Goal: Task Accomplishment & Management: Complete application form

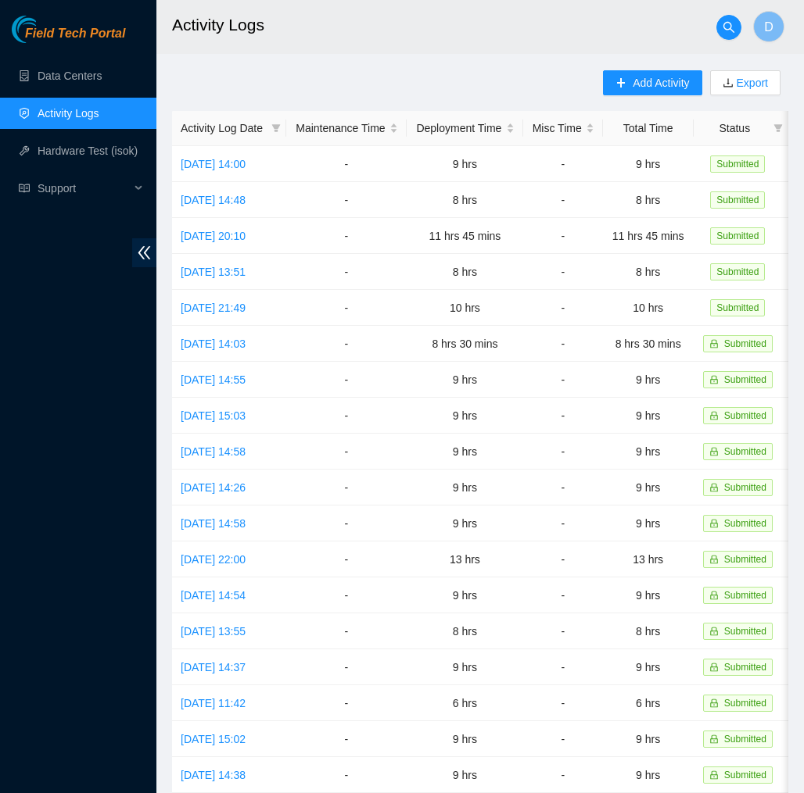
click at [94, 114] on link "Activity Logs" at bounding box center [69, 113] width 62 height 13
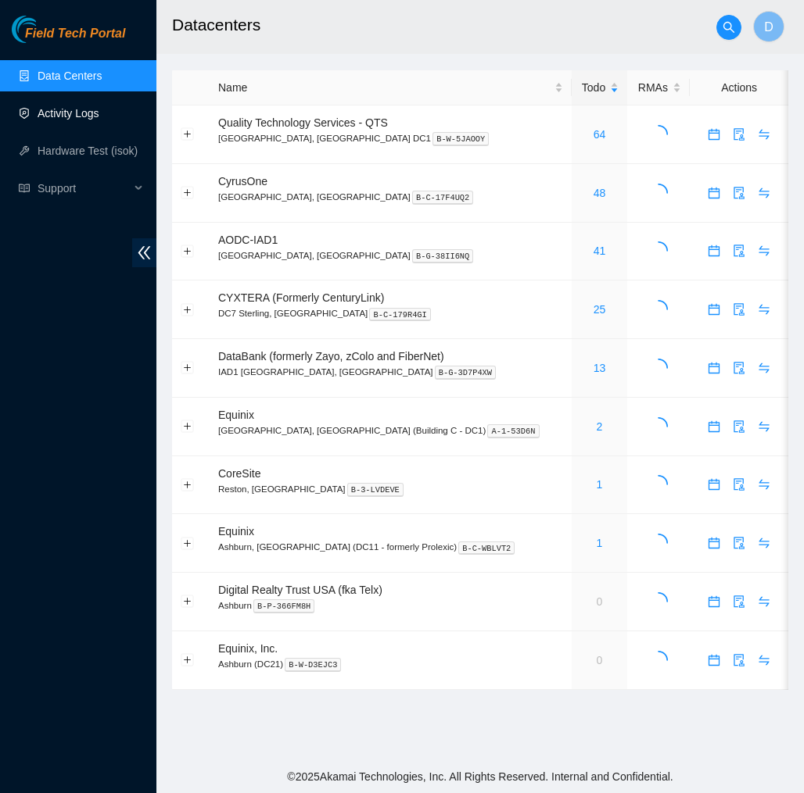
click at [93, 114] on link "Activity Logs" at bounding box center [69, 113] width 62 height 13
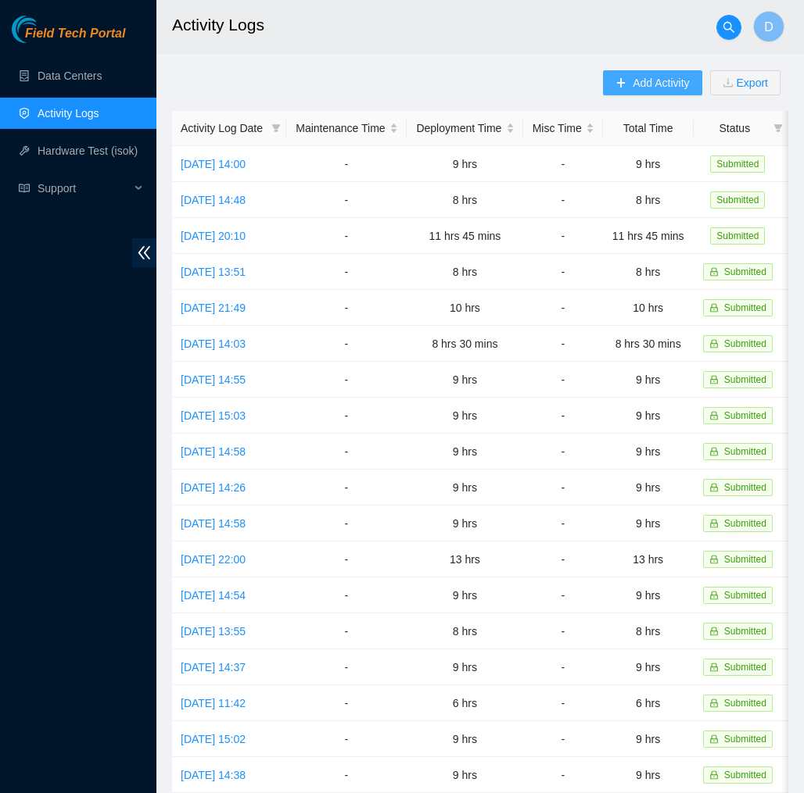
click at [622, 81] on button "Add Activity" at bounding box center [652, 82] width 98 height 25
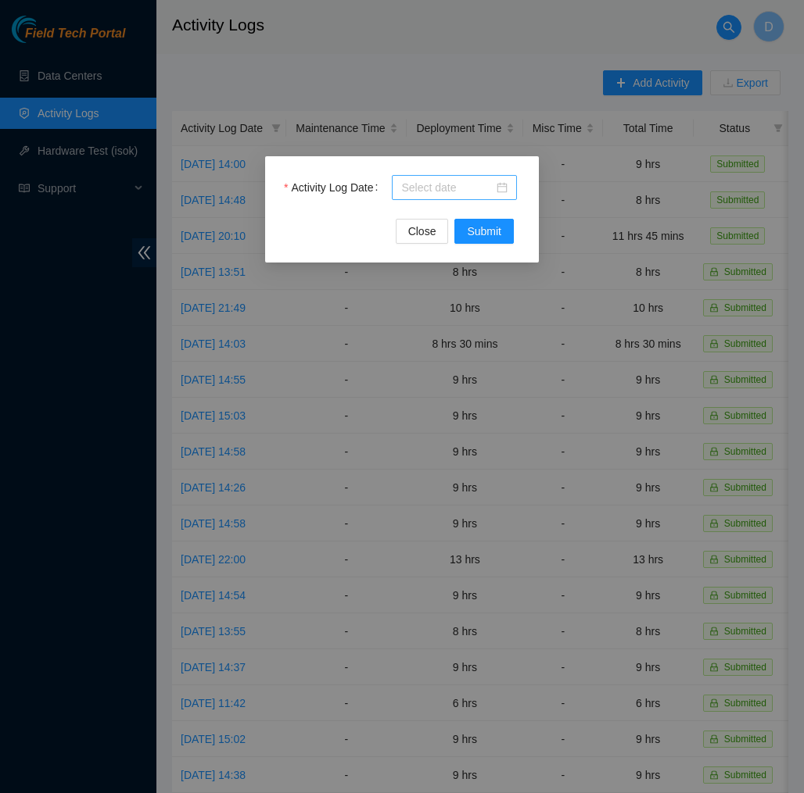
click at [486, 188] on input "Activity Log Date" at bounding box center [447, 187] width 92 height 17
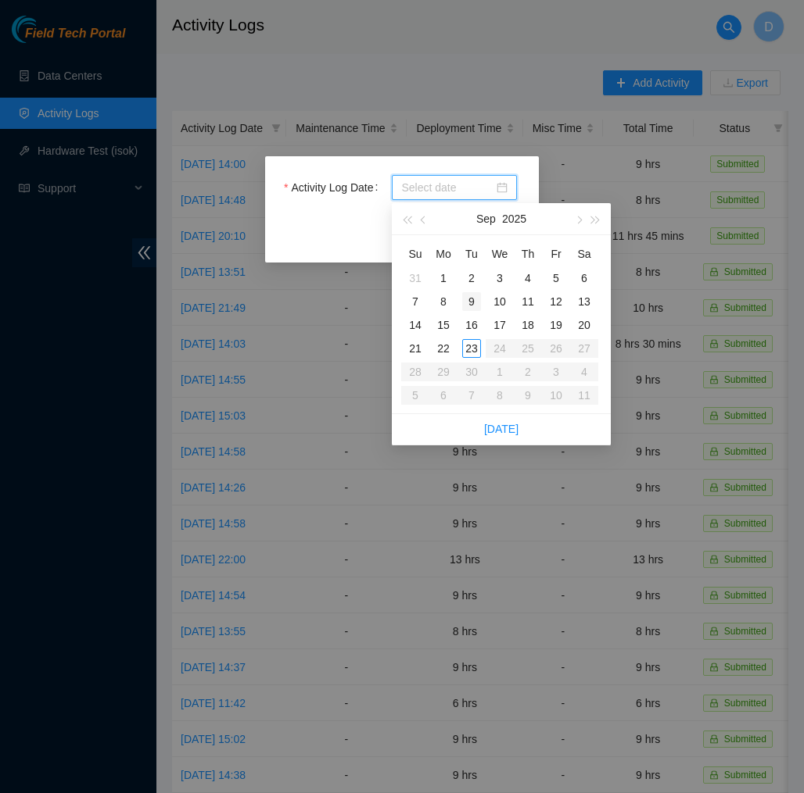
type input "[DATE]"
click at [475, 350] on div "23" at bounding box center [471, 348] width 19 height 19
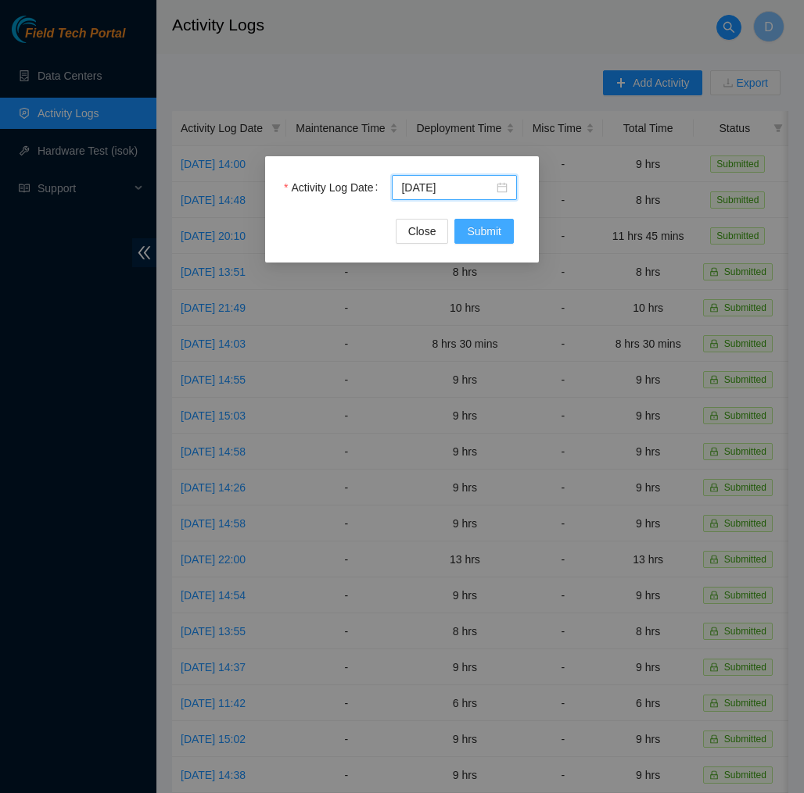
click at [507, 242] on button "Submit" at bounding box center [483, 231] width 59 height 25
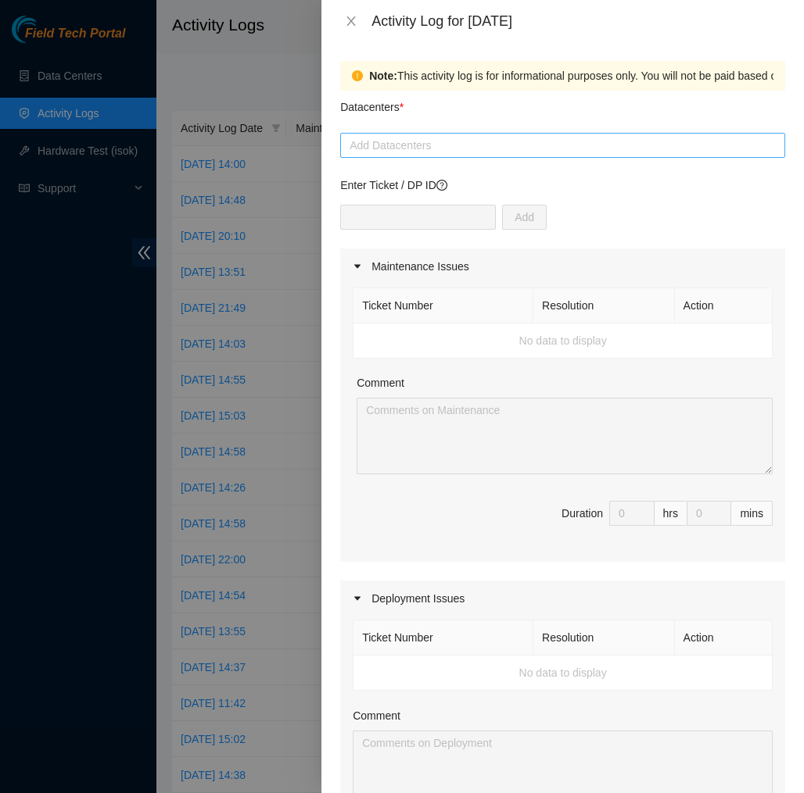
click at [537, 146] on div at bounding box center [562, 145] width 437 height 19
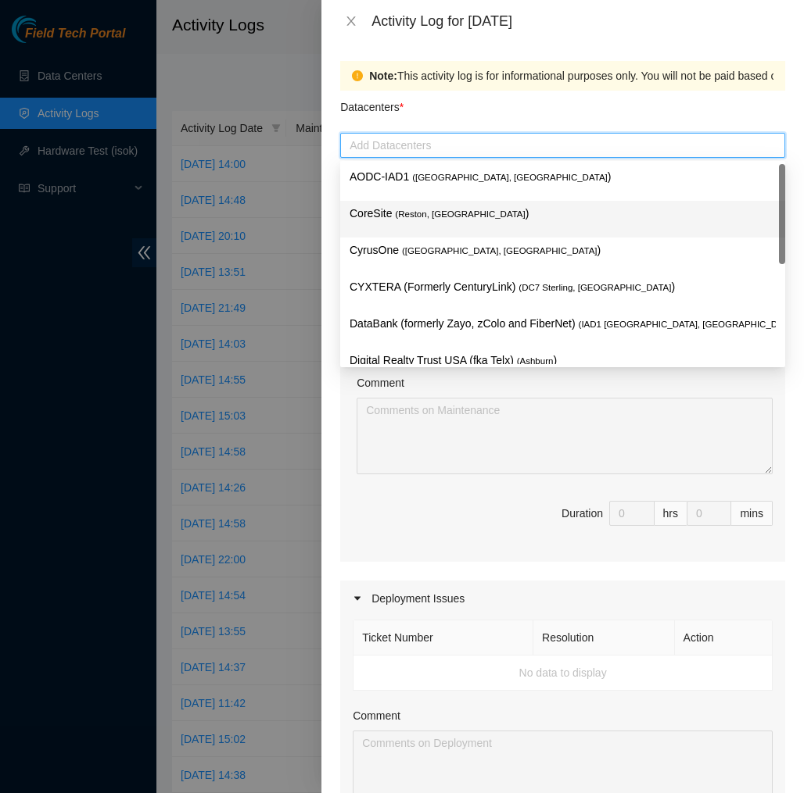
scroll to position [167, 0]
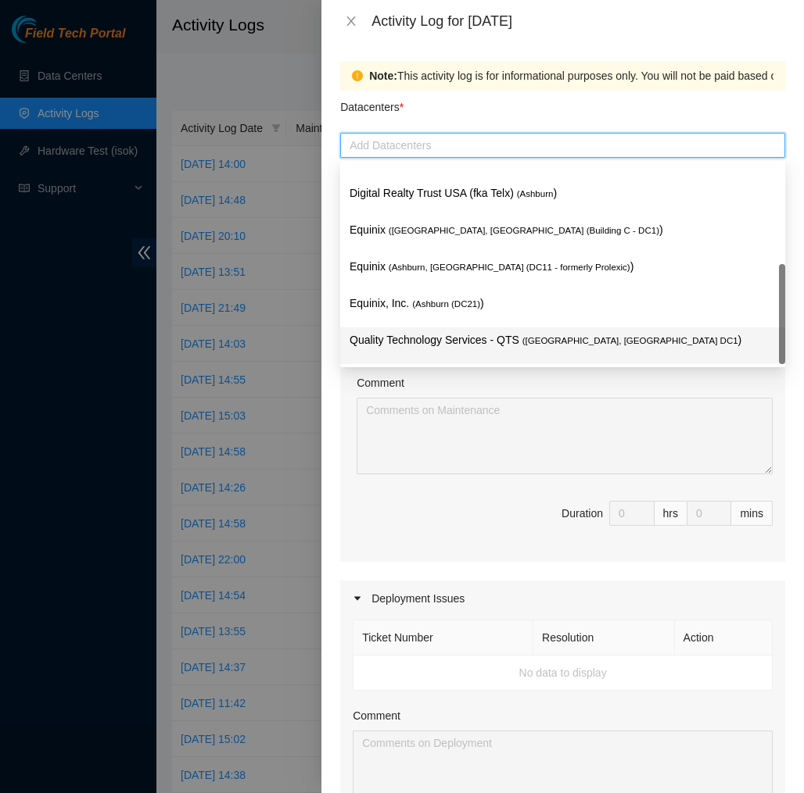
click at [510, 349] on div "Quality Technology Services - QTS ( Ashburn, VA DC1 )" at bounding box center [562, 345] width 426 height 29
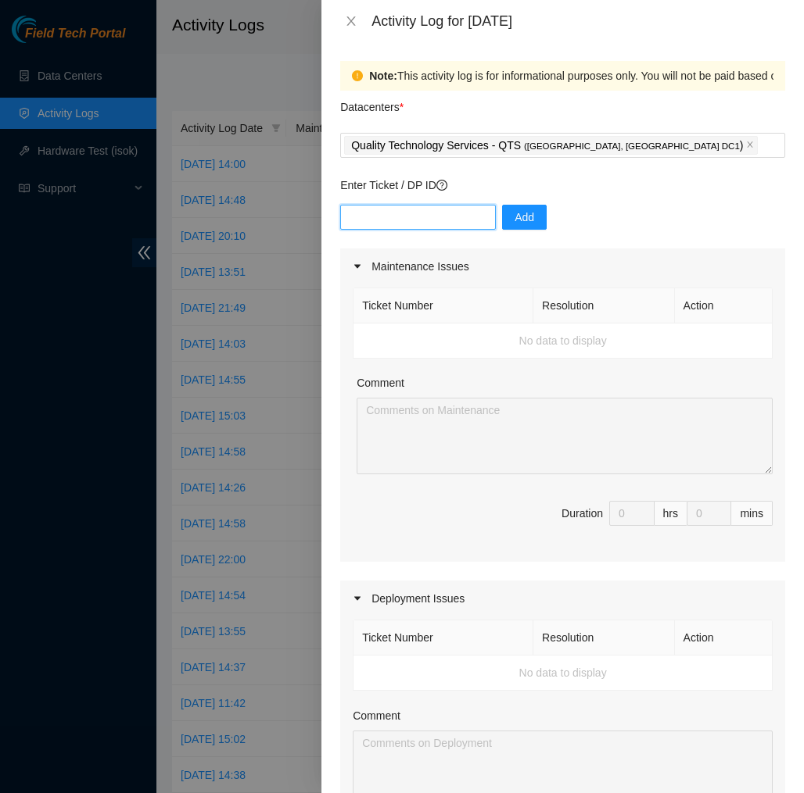
click at [468, 217] on input "text" at bounding box center [418, 217] width 156 height 25
type input "DP77109"
click at [550, 221] on div "DP77109 Add" at bounding box center [562, 227] width 445 height 44
click at [535, 221] on button "Add" at bounding box center [524, 217] width 45 height 25
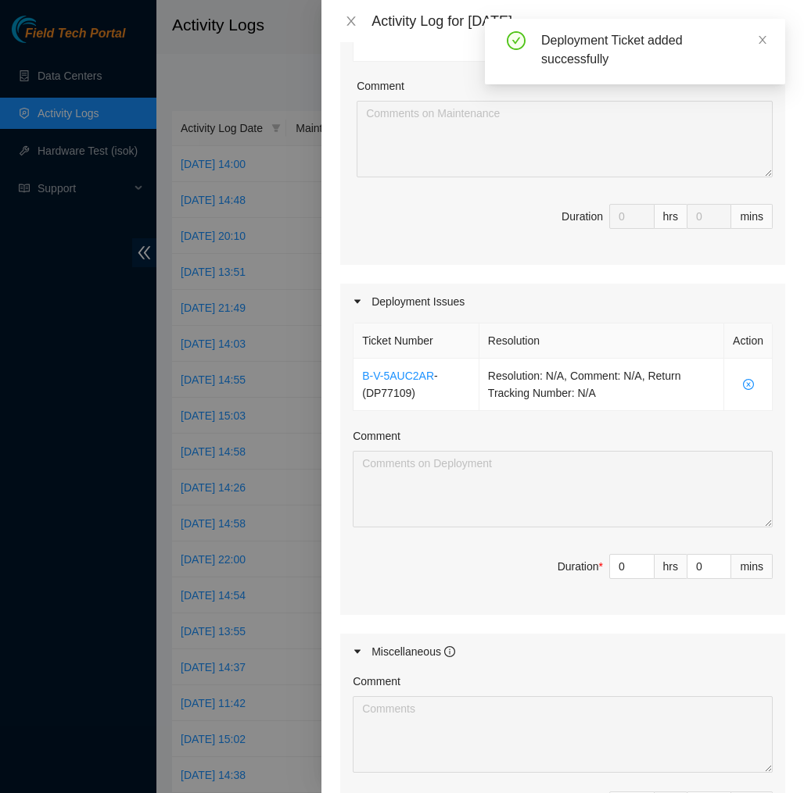
scroll to position [303, 0]
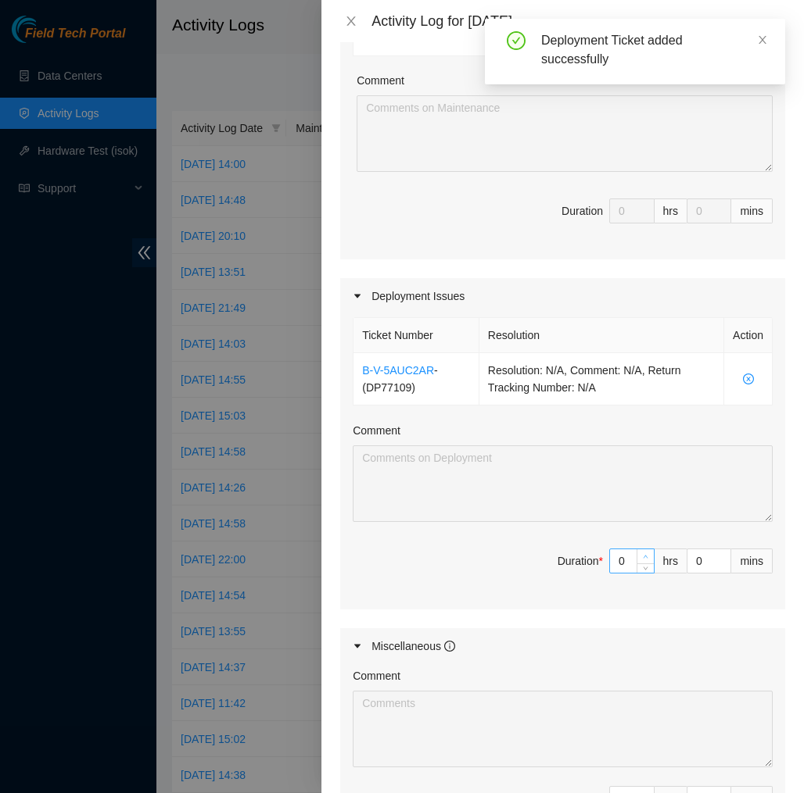
type input "1"
click at [645, 556] on icon "up" at bounding box center [645, 556] width 5 height 5
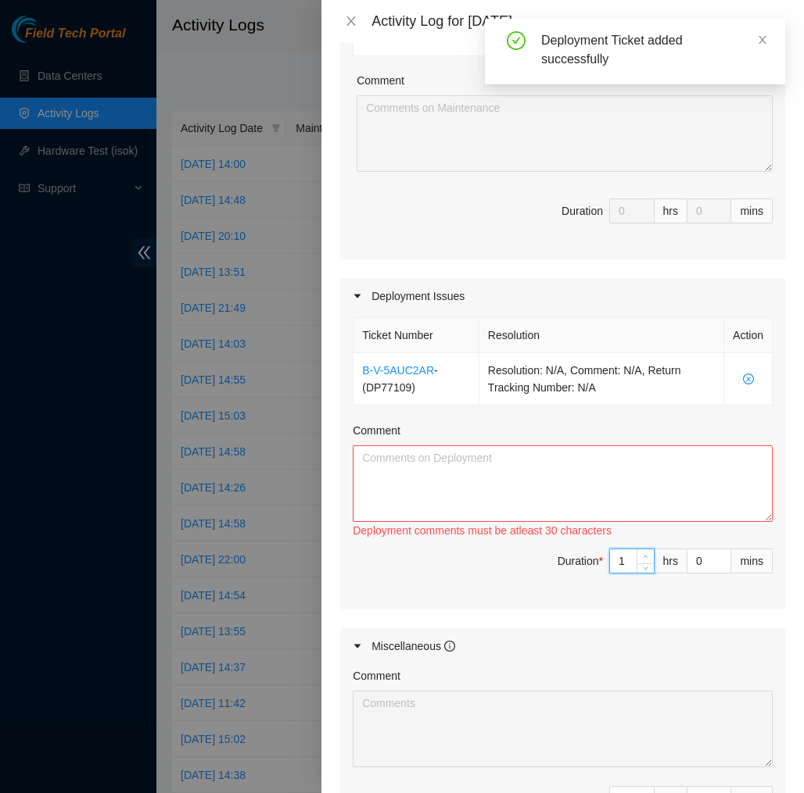
type input "2"
click at [645, 556] on icon "up" at bounding box center [645, 556] width 5 height 5
type input "3"
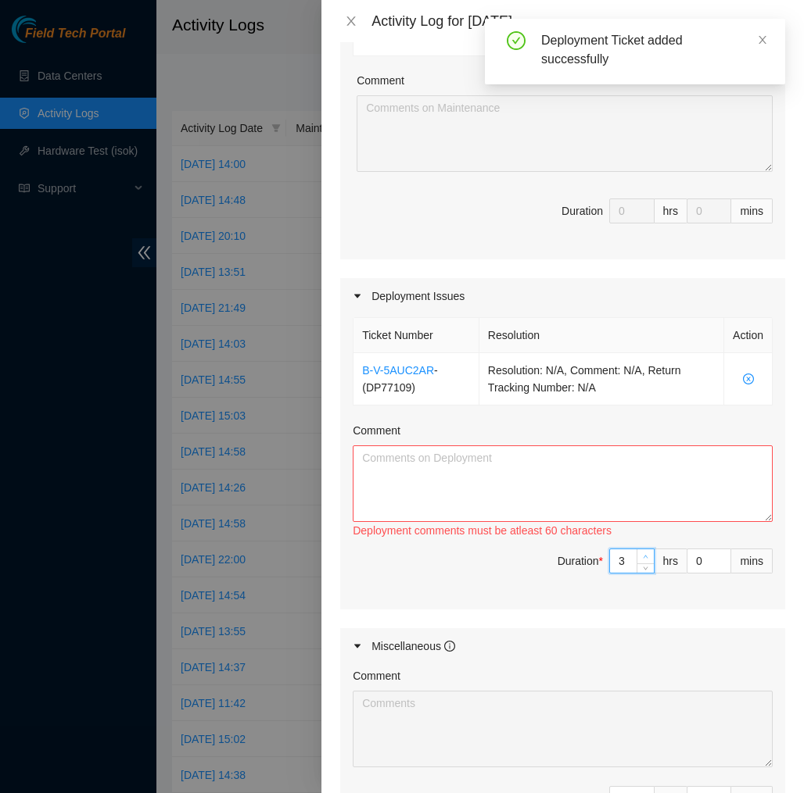
click at [645, 556] on icon "up" at bounding box center [645, 556] width 5 height 5
type input "4"
click at [645, 556] on icon "up" at bounding box center [645, 556] width 5 height 5
type input "5"
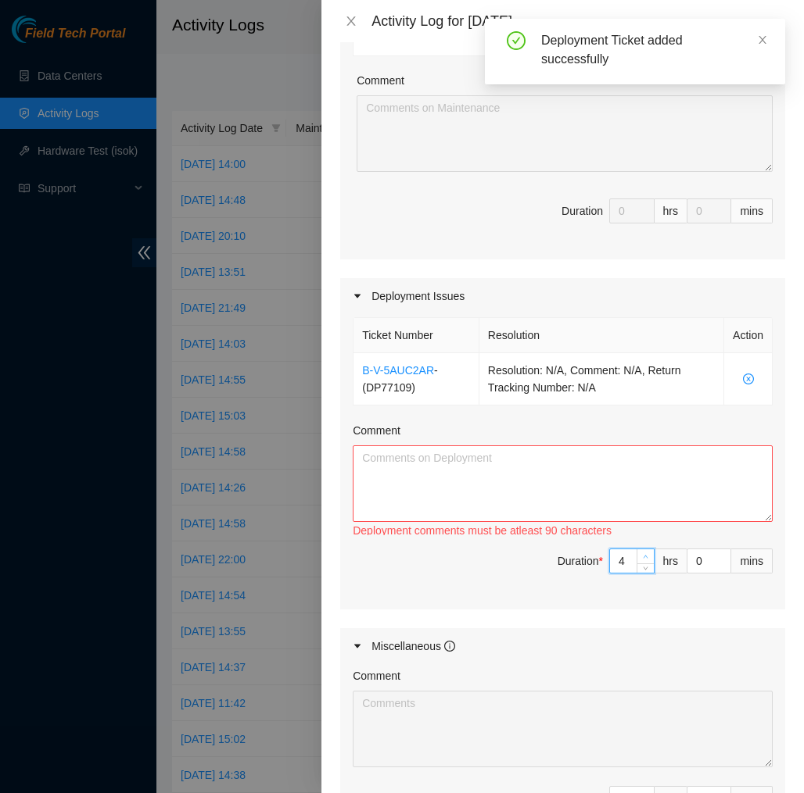
type input "5"
click at [645, 556] on icon "up" at bounding box center [645, 556] width 5 height 5
type input "6"
click at [645, 556] on icon "up" at bounding box center [645, 556] width 5 height 5
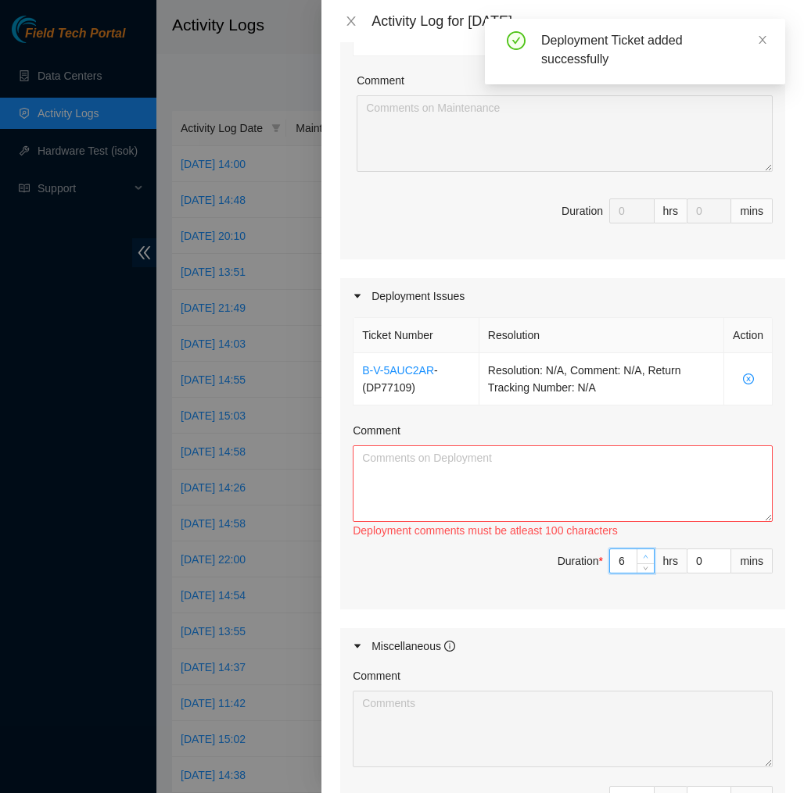
type input "7"
click at [645, 556] on icon "up" at bounding box center [645, 556] width 5 height 5
type input "8"
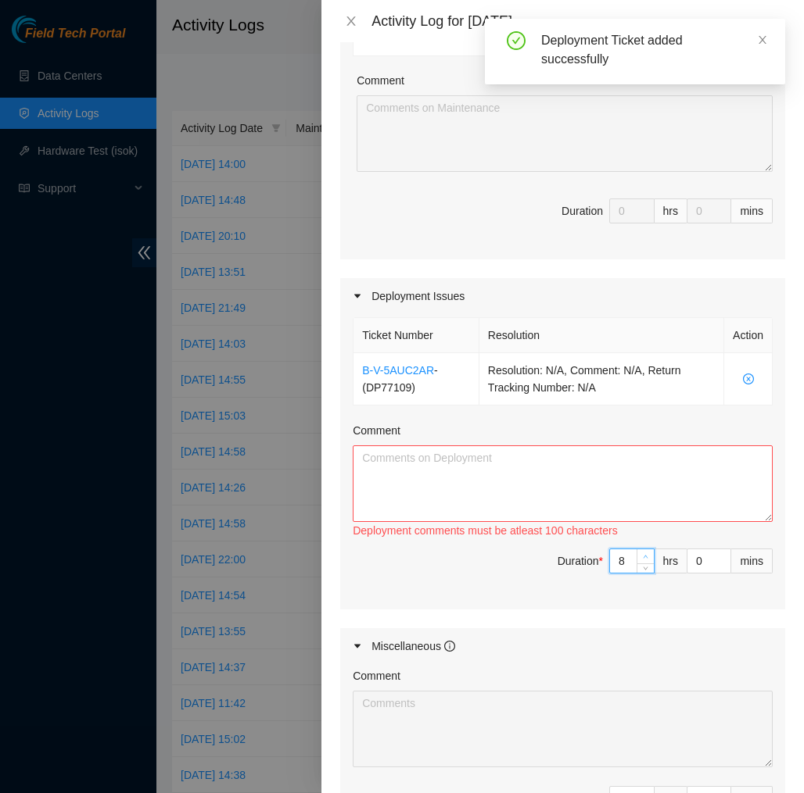
click at [645, 556] on icon "up" at bounding box center [645, 556] width 5 height 5
click at [621, 455] on textarea "Comment" at bounding box center [563, 484] width 420 height 77
paste textarea "EOD Report DP77109 Today, I found all my pallets and unboxed them all, and put …"
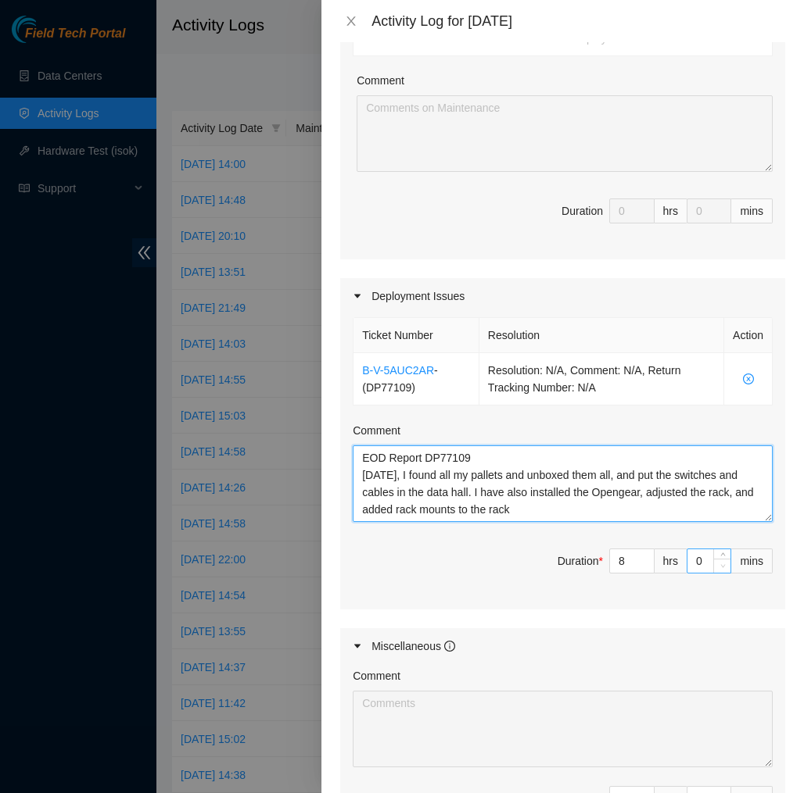
click at [724, 559] on span "Decrease Value" at bounding box center [721, 566] width 17 height 14
type textarea "EOD Report DP77109 Today, I found all my pallets and unboxed them all, and put …"
click at [696, 561] on input "0" at bounding box center [708, 561] width 43 height 23
type input "30"
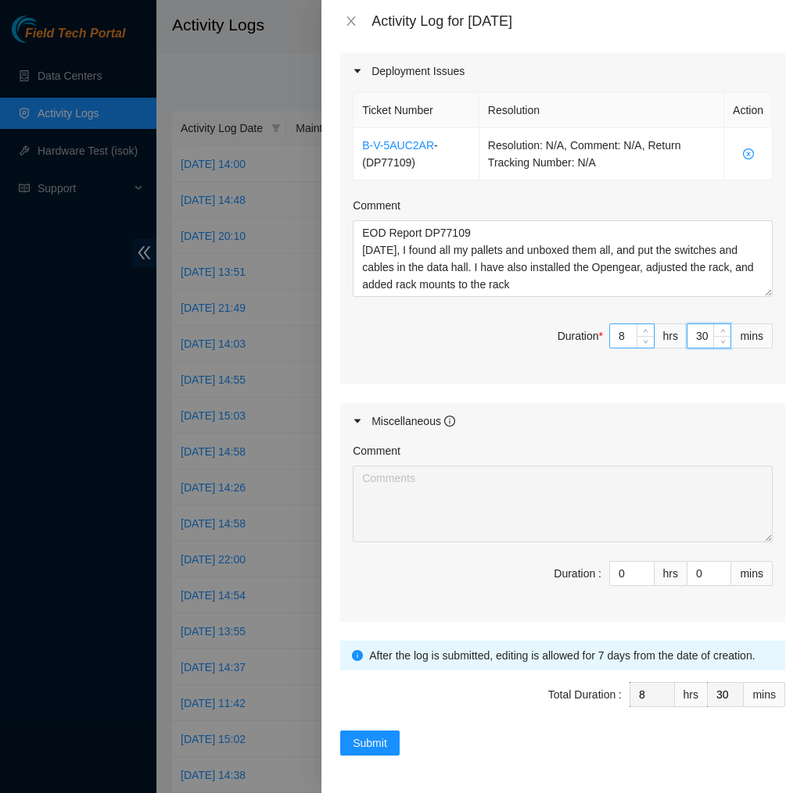
scroll to position [528, 0]
type input "30"
click at [367, 745] on span "Submit" at bounding box center [370, 743] width 34 height 17
